Goal: Find specific page/section: Find specific page/section

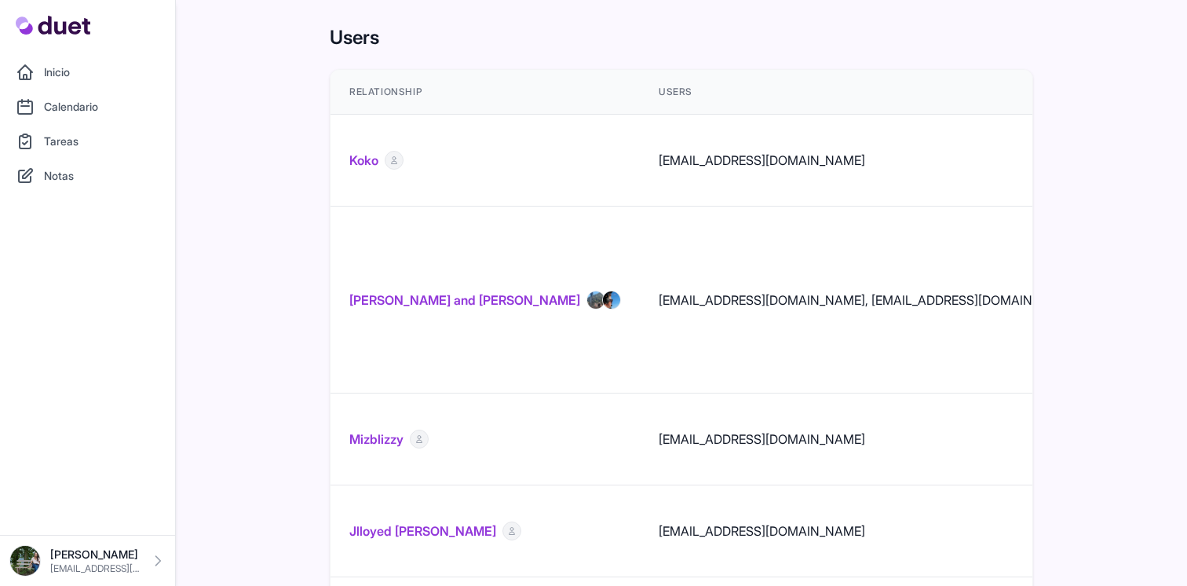
click at [437, 290] on link "Amy and Greg Horrell" at bounding box center [464, 299] width 231 height 19
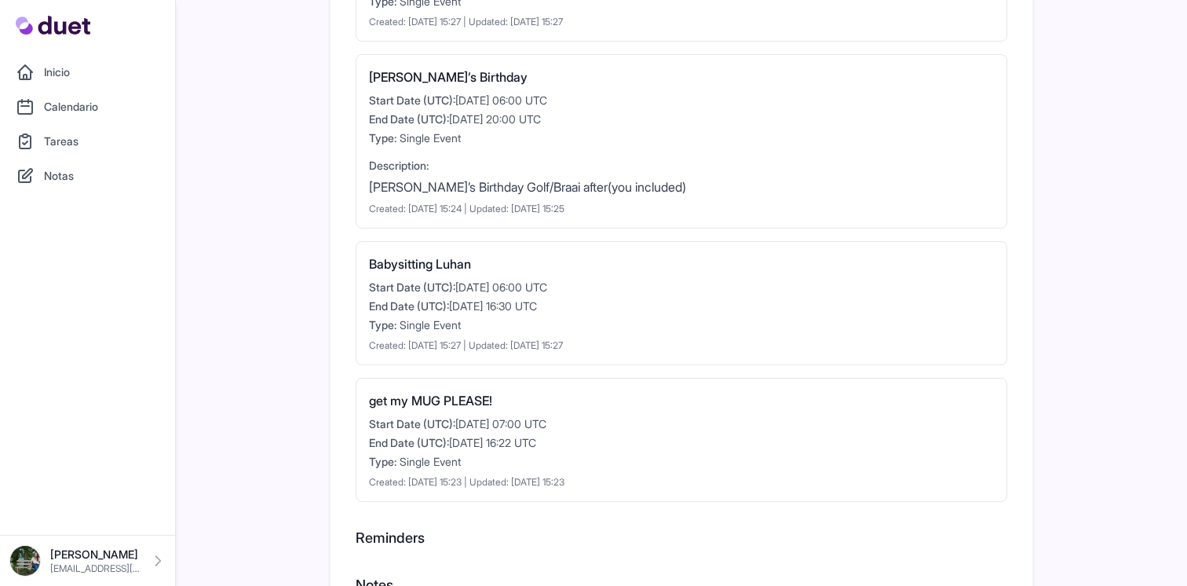
scroll to position [640, 0]
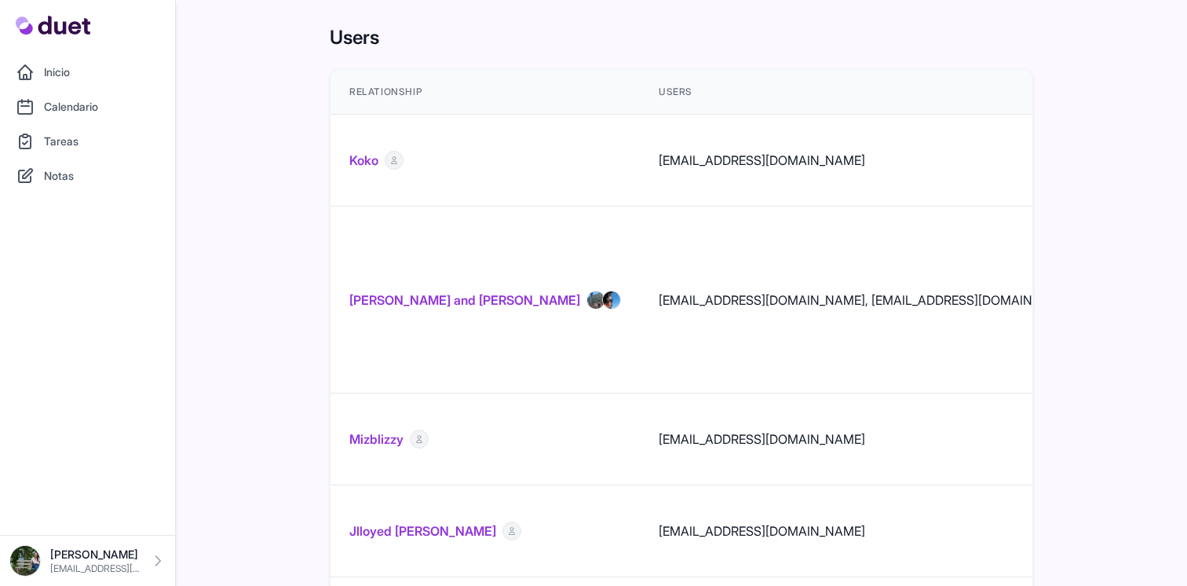
click at [354, 151] on link "Koko" at bounding box center [363, 160] width 29 height 19
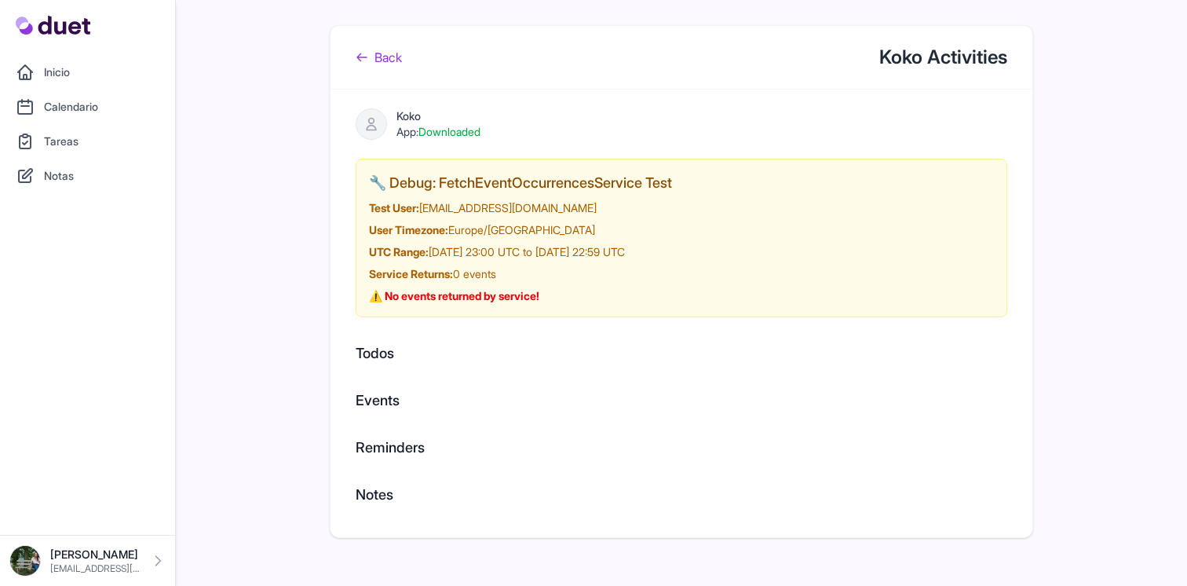
click at [389, 63] on link "Back" at bounding box center [379, 57] width 46 height 19
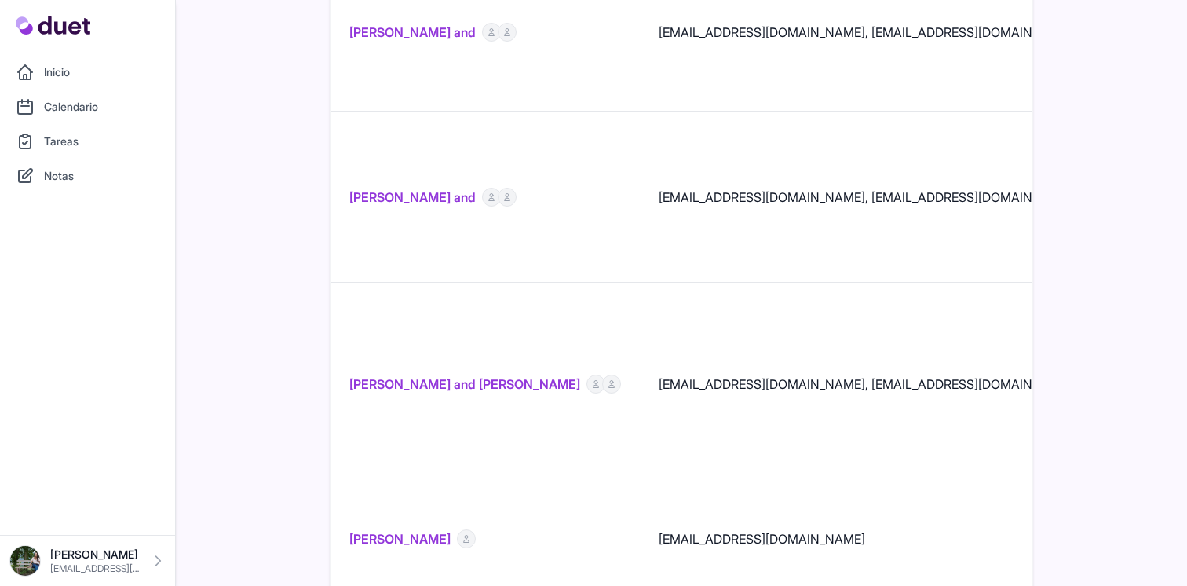
scroll to position [2280, 0]
